Goal: Information Seeking & Learning: Learn about a topic

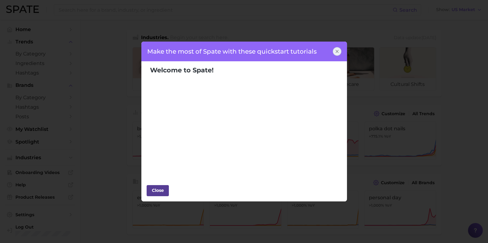
click at [151, 190] on div "Close" at bounding box center [157, 190] width 19 height 9
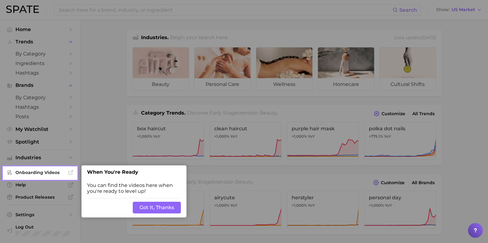
click at [165, 206] on button "Got It, Thanks" at bounding box center [157, 208] width 48 height 12
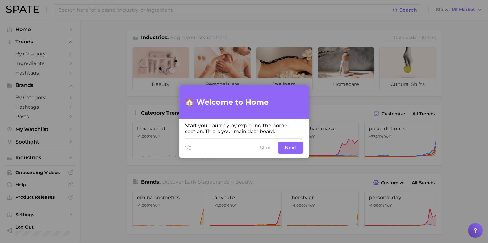
click at [271, 149] on button "Skip" at bounding box center [265, 148] width 18 height 12
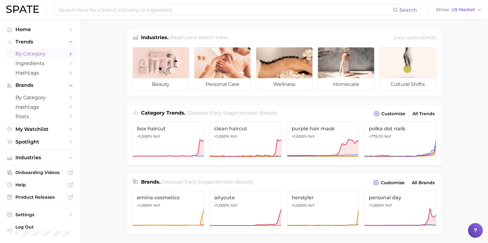
click at [71, 52] on icon "Sidebar" at bounding box center [71, 54] width 6 height 6
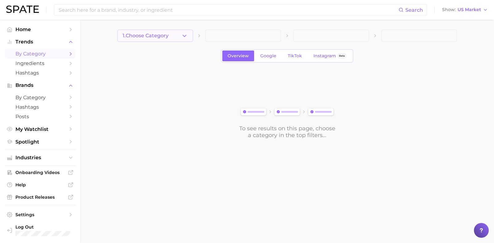
click at [149, 37] on span "1. Choose Category" at bounding box center [146, 36] width 46 height 6
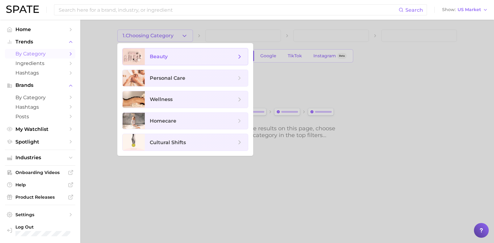
click at [239, 56] on icon at bounding box center [239, 56] width 7 height 7
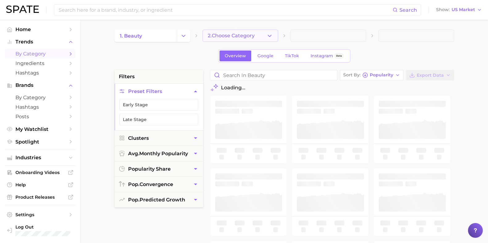
click at [231, 35] on span "2. Choose Category" at bounding box center [231, 36] width 47 height 6
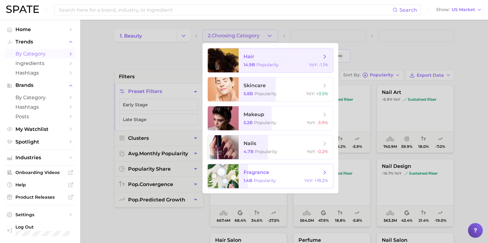
click at [293, 177] on span "fragrance 1.4b Popularity YoY : +18.2%" at bounding box center [286, 176] width 94 height 24
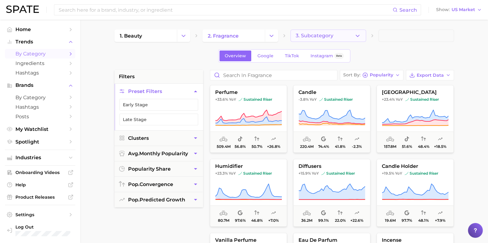
click at [354, 36] on icon "button" at bounding box center [357, 36] width 6 height 6
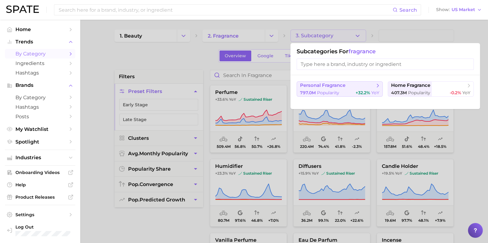
click at [342, 91] on div "797.0m Popularity +32.2% YoY" at bounding box center [339, 93] width 79 height 6
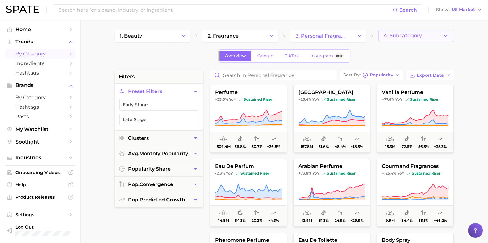
click at [422, 33] on button "4. Subcategory" at bounding box center [416, 36] width 76 height 12
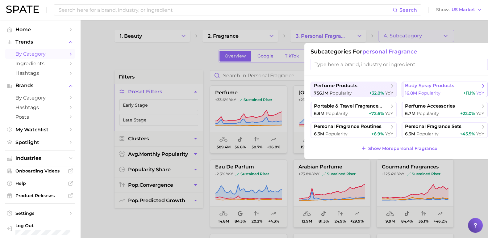
click at [439, 85] on span "body spray products" at bounding box center [429, 86] width 49 height 6
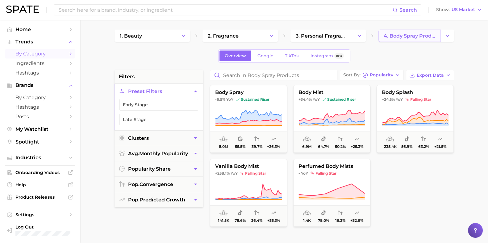
click at [433, 34] on span "4. body spray products" at bounding box center [410, 36] width 52 height 6
click at [443, 40] on button "Change Category" at bounding box center [447, 36] width 13 height 12
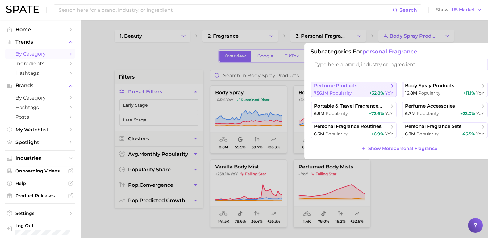
click at [365, 88] on span "perfume products" at bounding box center [351, 86] width 75 height 6
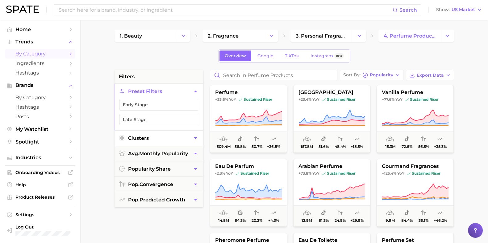
click at [175, 142] on button "Clusters" at bounding box center [158, 138] width 89 height 15
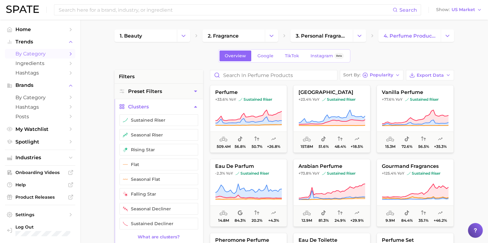
click at [176, 108] on button "Clusters" at bounding box center [158, 106] width 89 height 15
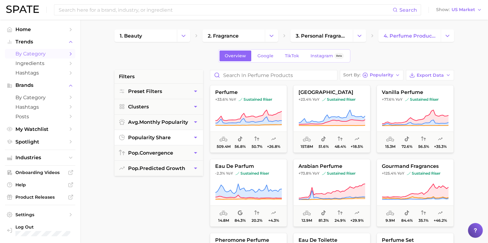
click at [181, 137] on button "popularity share" at bounding box center [158, 137] width 89 height 15
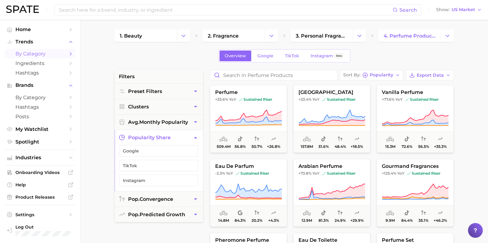
click at [181, 137] on button "popularity share" at bounding box center [158, 137] width 89 height 15
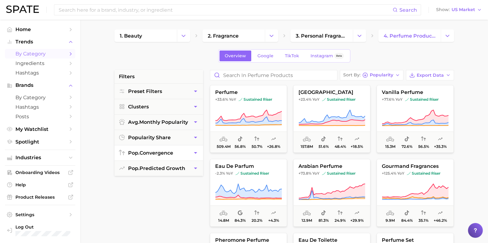
click at [179, 152] on button "pop. convergence" at bounding box center [158, 153] width 89 height 15
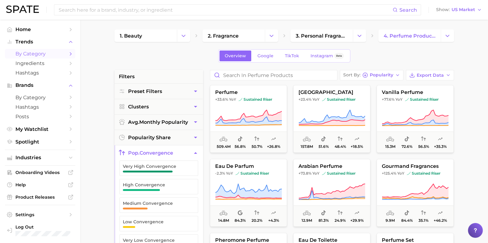
click at [180, 150] on button "pop. convergence" at bounding box center [158, 153] width 89 height 15
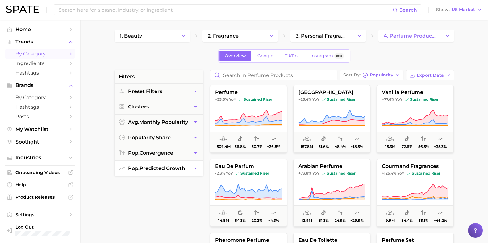
click at [177, 170] on span "pop. predicted growth" at bounding box center [156, 169] width 57 height 6
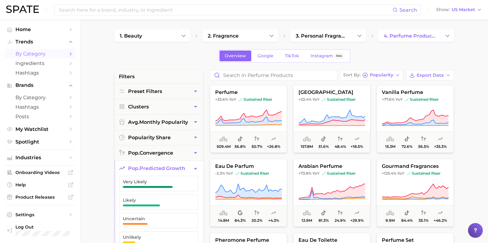
click at [177, 170] on span "pop. predicted growth" at bounding box center [156, 169] width 57 height 6
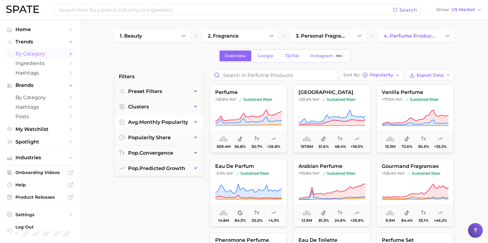
click at [173, 123] on span "avg. monthly popularity" at bounding box center [158, 122] width 60 height 6
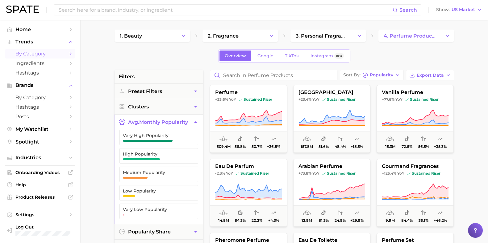
click at [173, 120] on span "avg. monthly popularity" at bounding box center [158, 122] width 60 height 6
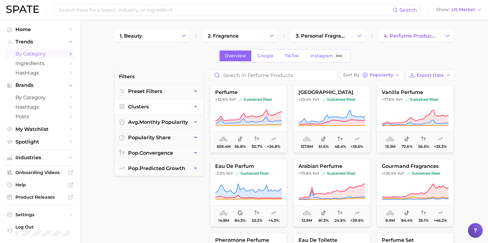
click at [171, 105] on button "Clusters" at bounding box center [158, 106] width 89 height 15
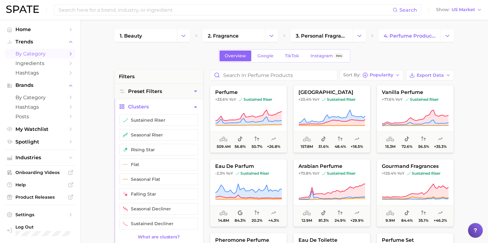
click at [171, 108] on button "Clusters" at bounding box center [158, 106] width 89 height 15
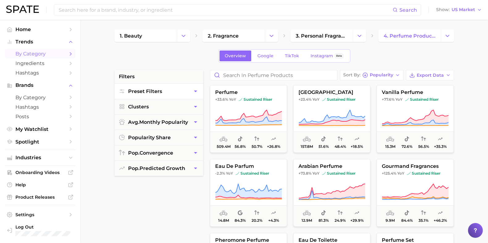
click at [187, 92] on button "Preset Filters" at bounding box center [158, 91] width 89 height 15
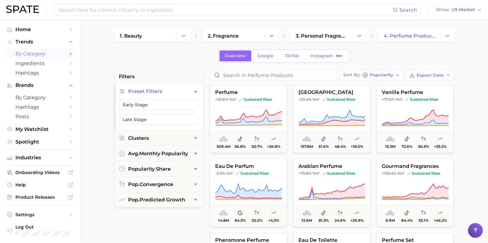
click at [187, 92] on button "Preset Filters" at bounding box center [158, 91] width 89 height 15
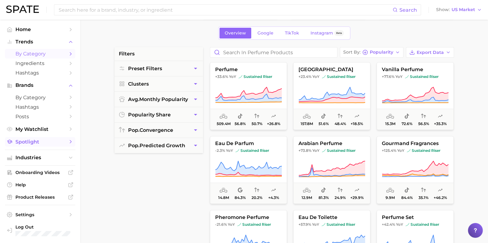
scroll to position [38, 0]
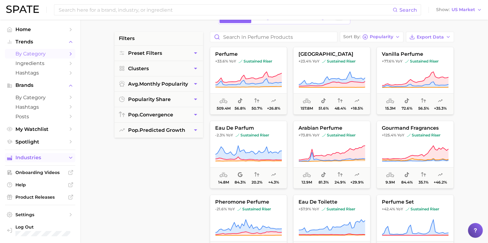
click at [44, 161] on span "Industries" at bounding box center [39, 158] width 49 height 6
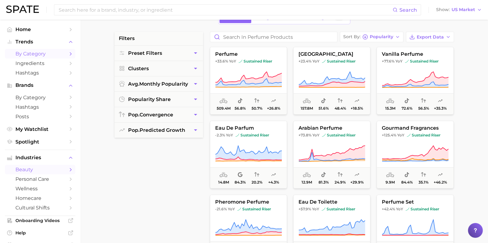
click at [63, 169] on link "beauty" at bounding box center [40, 170] width 70 height 10
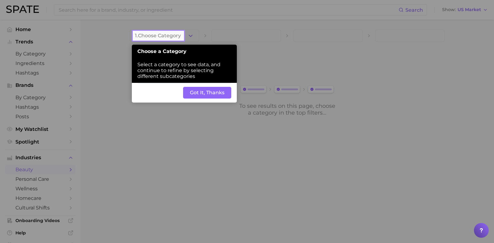
click at [209, 93] on button "Got It, Thanks" at bounding box center [207, 93] width 48 height 12
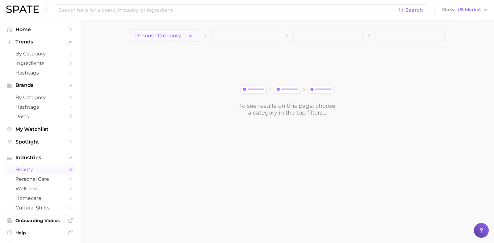
click at [193, 31] on button "1. Choose Category" at bounding box center [164, 36] width 69 height 12
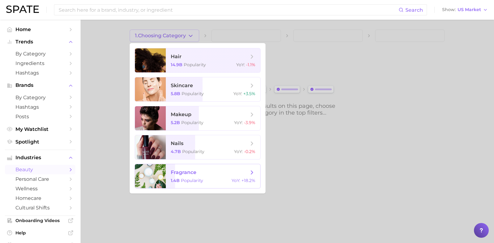
click at [195, 176] on span "fragrance 1.4b Popularity YoY : +18.2%" at bounding box center [213, 176] width 94 height 24
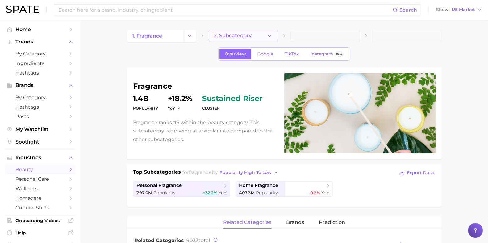
click at [246, 33] on span "2. Subcategory" at bounding box center [233, 36] width 38 height 6
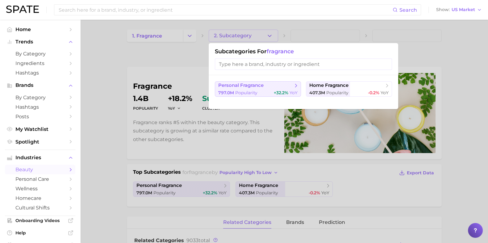
click at [268, 89] on span "personal fragrance" at bounding box center [255, 86] width 75 height 6
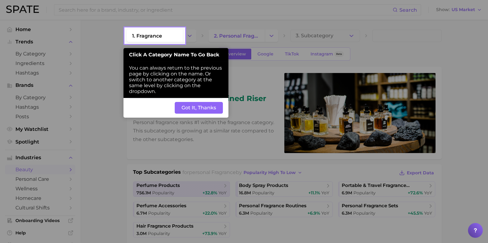
click at [206, 110] on button "Got It, Thanks" at bounding box center [199, 108] width 48 height 12
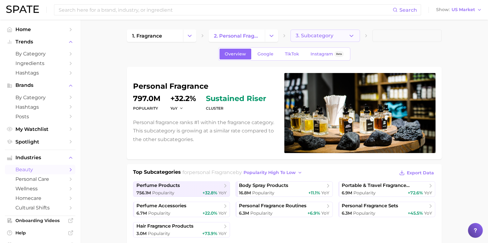
click at [315, 38] on span "3. Subcategory" at bounding box center [315, 36] width 38 height 6
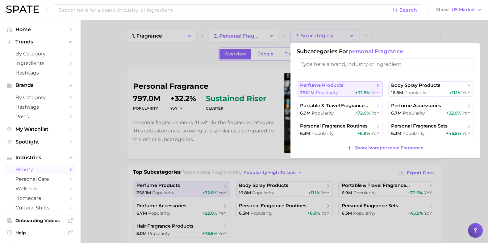
click at [341, 89] on button "perfume products 756.1m Popularity +32.8% YoY" at bounding box center [340, 88] width 86 height 15
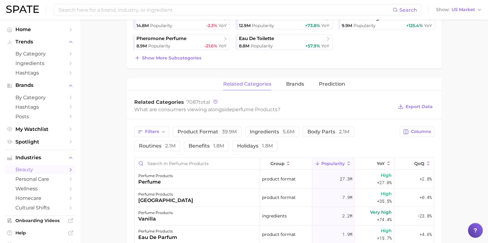
scroll to position [193, 0]
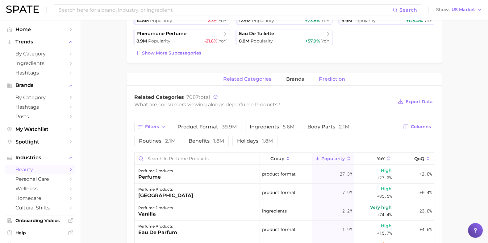
click at [332, 83] on button "Prediction" at bounding box center [332, 79] width 26 height 12
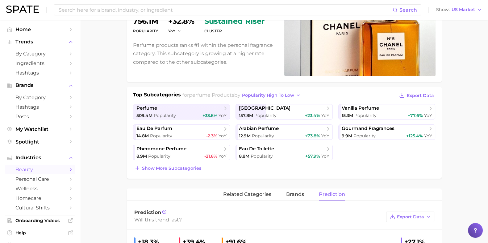
scroll to position [64, 0]
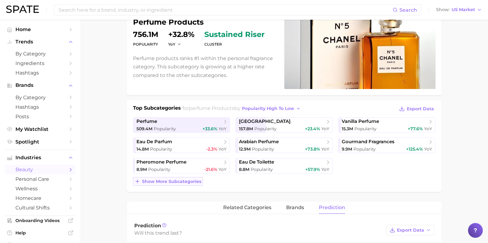
click at [188, 181] on span "Show more subcategories" at bounding box center [171, 181] width 59 height 5
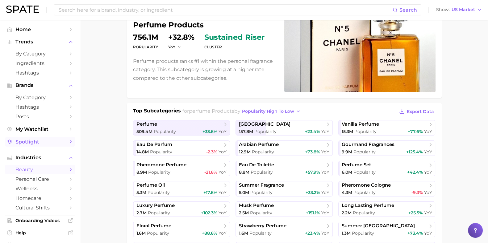
scroll to position [0, 0]
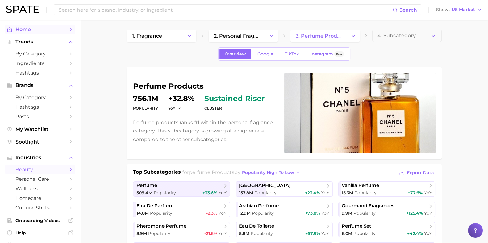
click at [66, 32] on link "Home" at bounding box center [40, 30] width 70 height 10
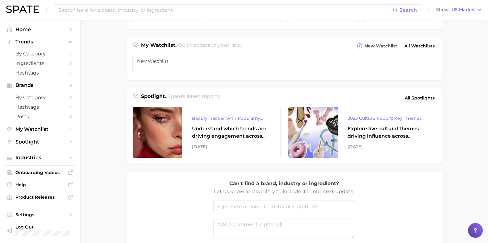
scroll to position [256, 0]
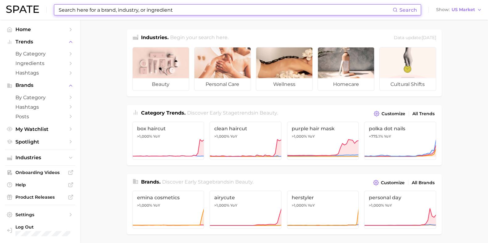
click at [150, 11] on input at bounding box center [225, 10] width 335 height 10
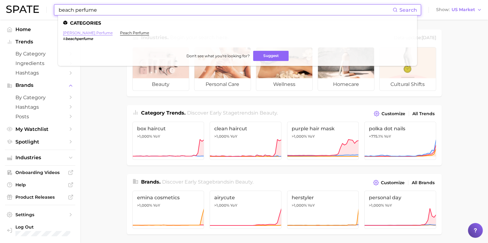
type input "beach perfume"
click at [81, 33] on link "beachy perfume" at bounding box center [88, 33] width 50 height 5
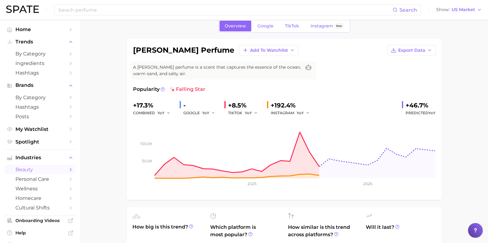
scroll to position [38, 0]
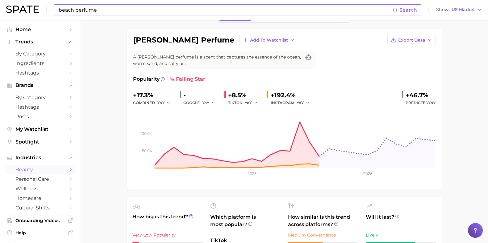
click at [147, 11] on input "beach perfume" at bounding box center [225, 10] width 335 height 10
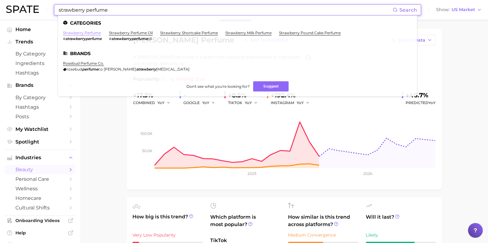
type input "strawberry perfume"
click at [85, 33] on link "strawberry perfume" at bounding box center [82, 33] width 38 height 5
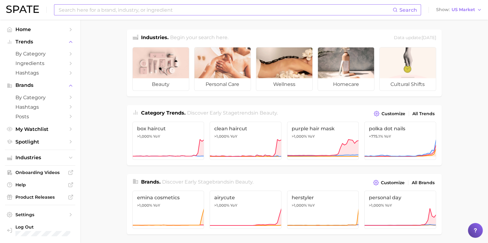
click at [226, 9] on input at bounding box center [225, 10] width 335 height 10
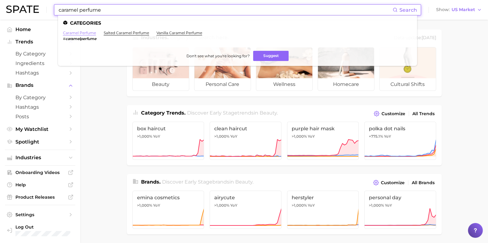
type input "caramel perfume"
click at [80, 32] on link "caramel perfume" at bounding box center [79, 33] width 33 height 5
